Goal: Task Accomplishment & Management: Manage account settings

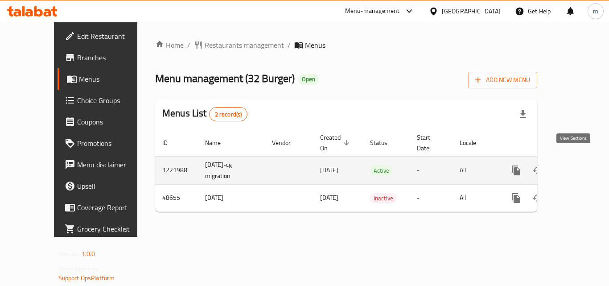
click at [576, 165] on icon "enhanced table" at bounding box center [581, 170] width 11 height 11
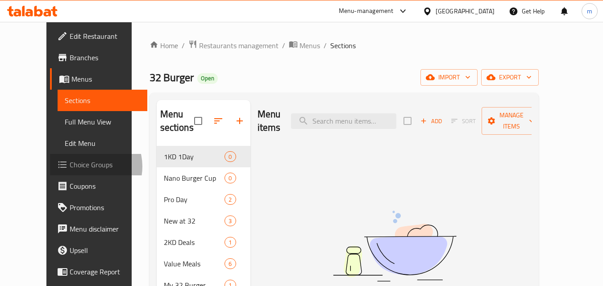
click at [70, 166] on span "Choice Groups" at bounding box center [105, 164] width 70 height 11
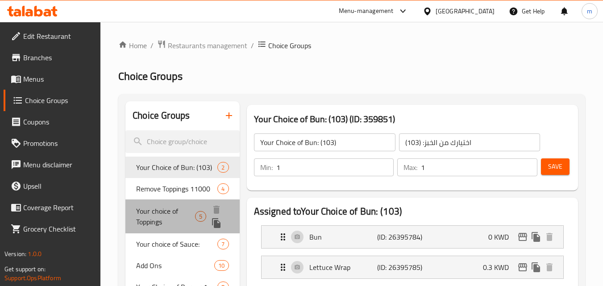
click at [174, 214] on span "Your choice of Toppings" at bounding box center [165, 216] width 59 height 21
type input "Your choice of Toppings"
type input "اختيارك من الاضافات"
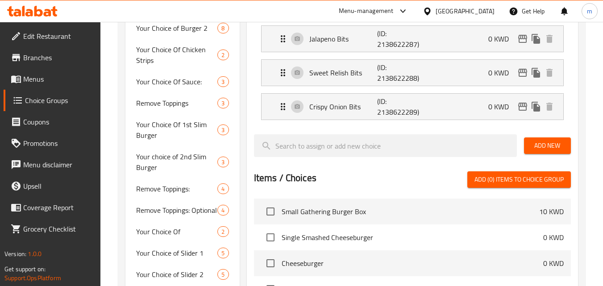
scroll to position [178, 0]
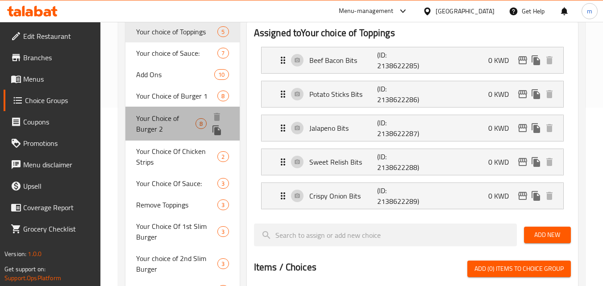
click at [165, 111] on div "Your Choice of Burger 2 8" at bounding box center [182, 124] width 114 height 34
type input "Your Choice of Burger 2"
type input "اختيارك من برجر 2"
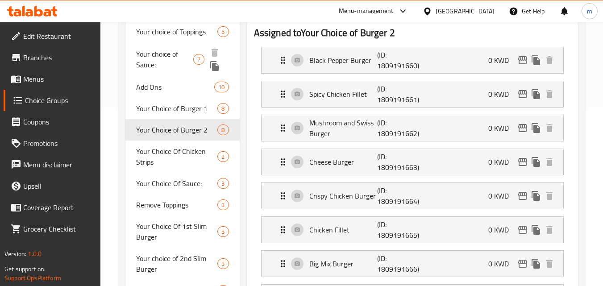
click at [168, 53] on span "Your choice of Sauce:" at bounding box center [164, 59] width 57 height 21
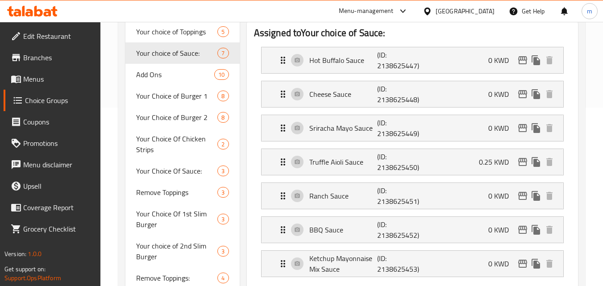
type input "Your choice of Sauce:"
type input "اختيارك من الصوص:"
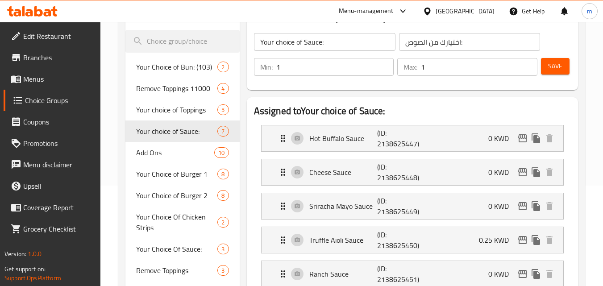
scroll to position [134, 0]
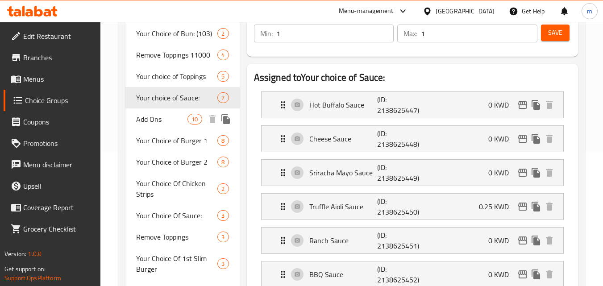
click at [153, 123] on span "Add Ons" at bounding box center [161, 119] width 51 height 11
type input "Add Ons"
type input "[DEMOGRAPHIC_DATA]"
type input "0"
type input "10"
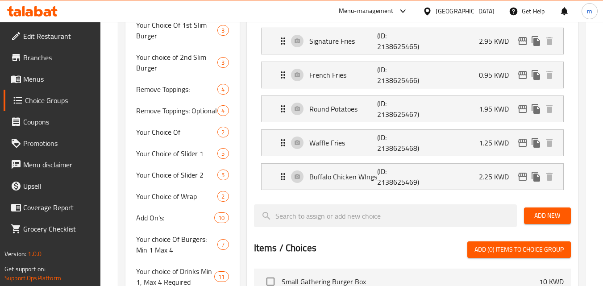
scroll to position [357, 0]
